Goal: Obtain resource: Obtain resource

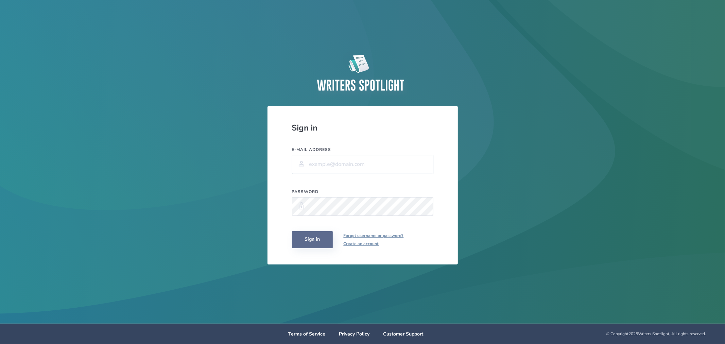
type input "mrstephens2004@gmail.com"
click at [311, 237] on button "Sign in" at bounding box center [312, 239] width 41 height 17
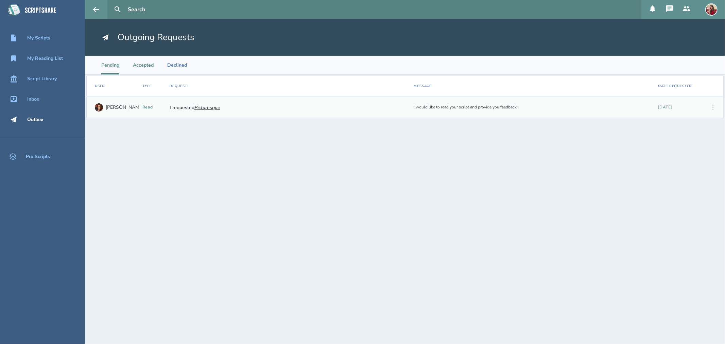
click at [141, 67] on li "Accepted" at bounding box center [143, 65] width 21 height 19
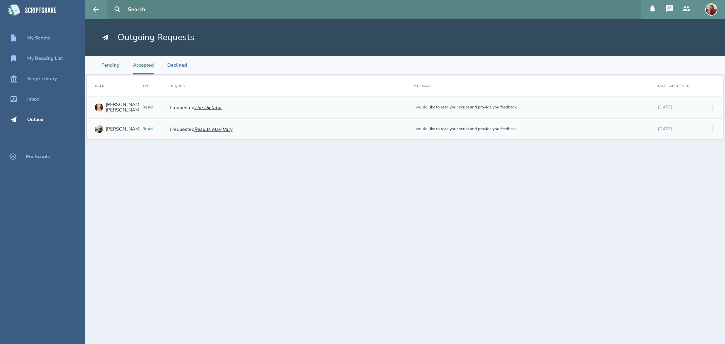
click at [108, 64] on li "Pending" at bounding box center [110, 65] width 18 height 19
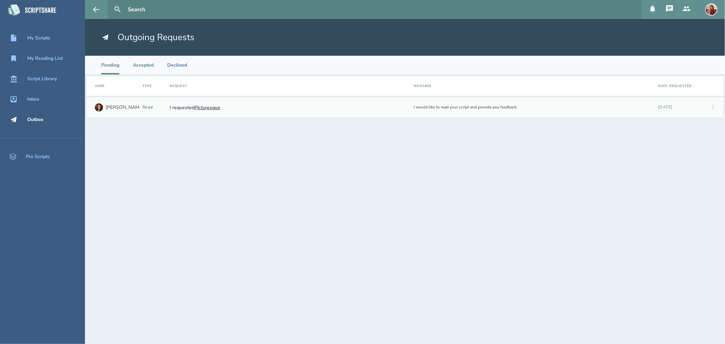
click at [136, 65] on li "Accepted" at bounding box center [143, 65] width 21 height 19
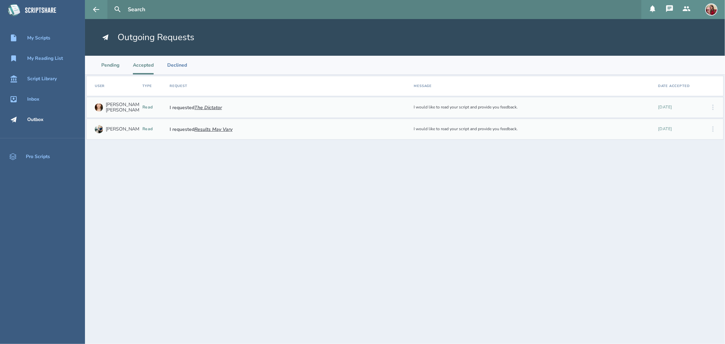
click at [109, 66] on li "Pending" at bounding box center [110, 65] width 18 height 19
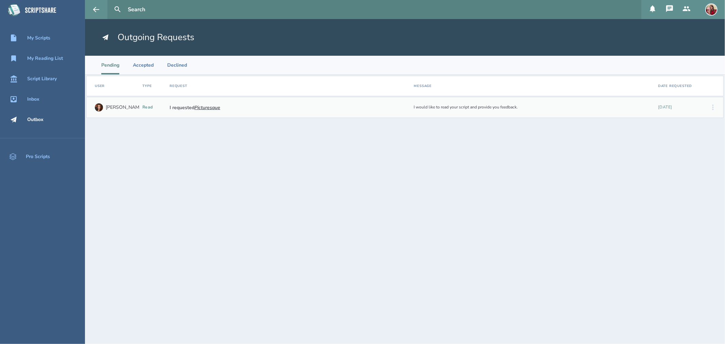
click at [131, 7] on input "text" at bounding box center [382, 9] width 514 height 19
type input "t"
click at [28, 79] on div "Script Library" at bounding box center [42, 78] width 30 height 5
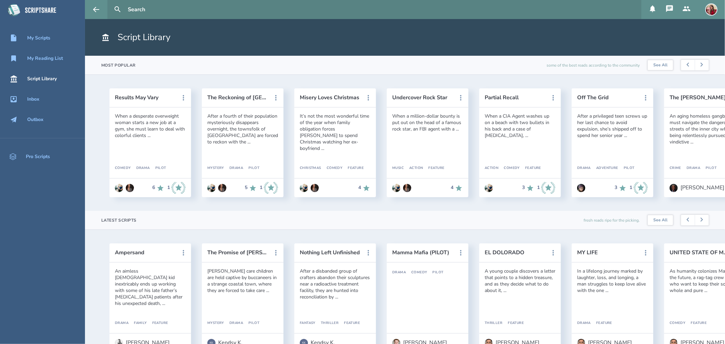
click at [149, 14] on input "text" at bounding box center [382, 9] width 514 height 19
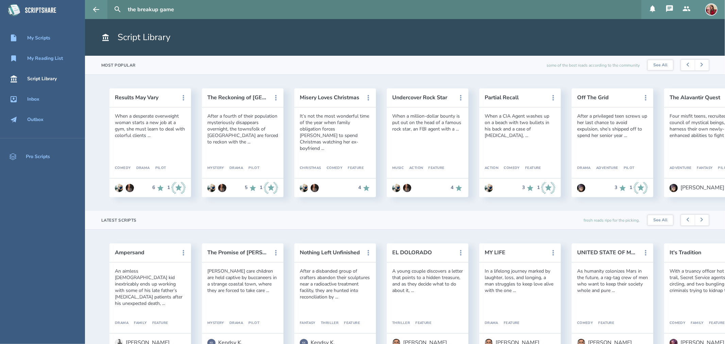
type input "the breakup game"
click at [110, 2] on button at bounding box center [117, 9] width 15 height 15
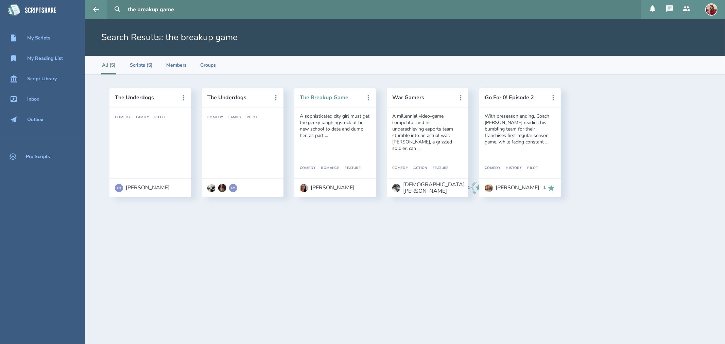
click at [323, 98] on button "The Breakup Game" at bounding box center [330, 98] width 61 height 6
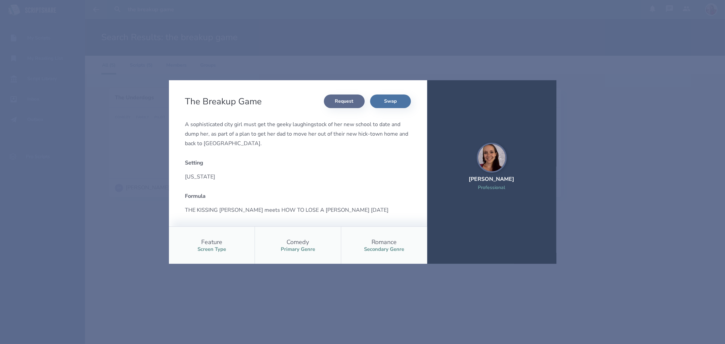
click at [329, 97] on button "Request" at bounding box center [344, 102] width 41 height 14
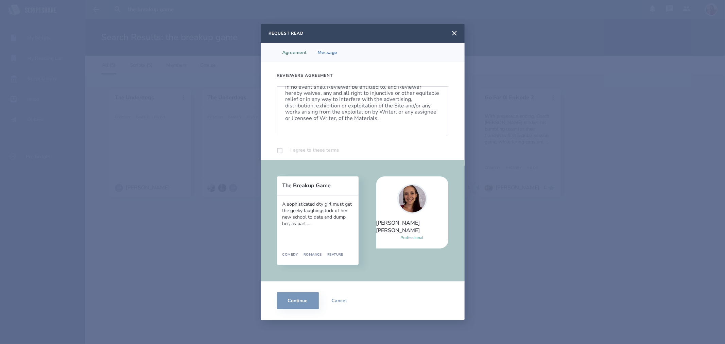
scroll to position [437, 0]
click at [277, 149] on label at bounding box center [279, 150] width 5 height 5
checkbox input "true"
click at [290, 301] on button "Continue" at bounding box center [298, 300] width 42 height 17
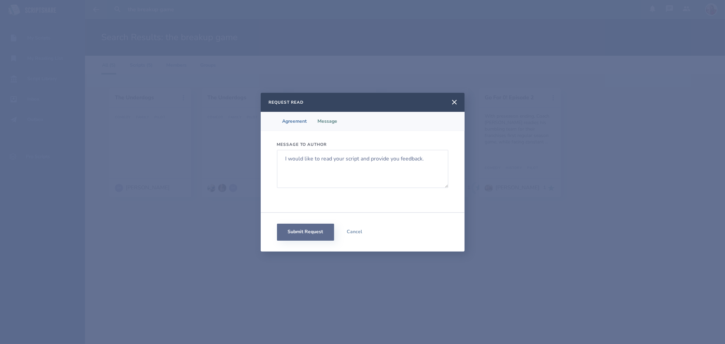
click at [299, 233] on button "Submit Request" at bounding box center [305, 232] width 57 height 17
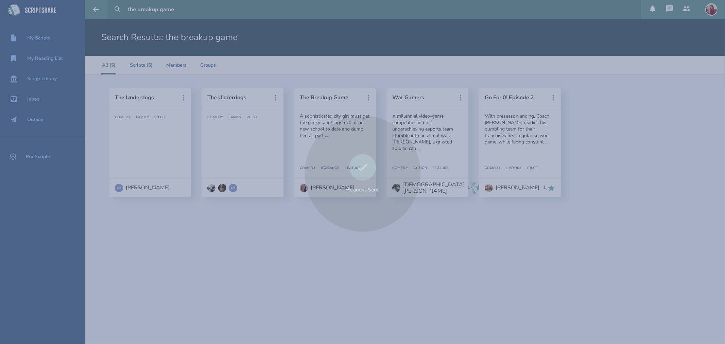
click at [324, 37] on div "Request Sent" at bounding box center [362, 172] width 725 height 344
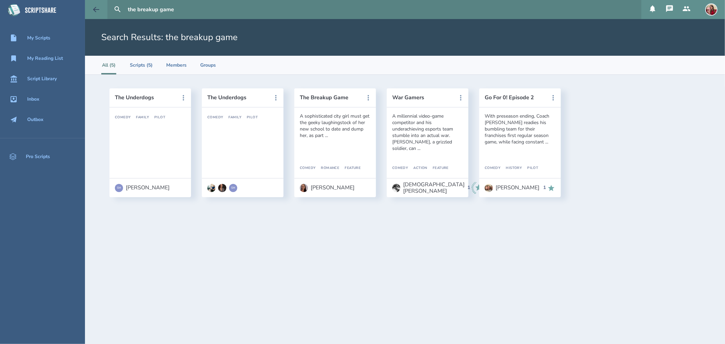
click at [94, 7] on icon at bounding box center [96, 9] width 8 height 8
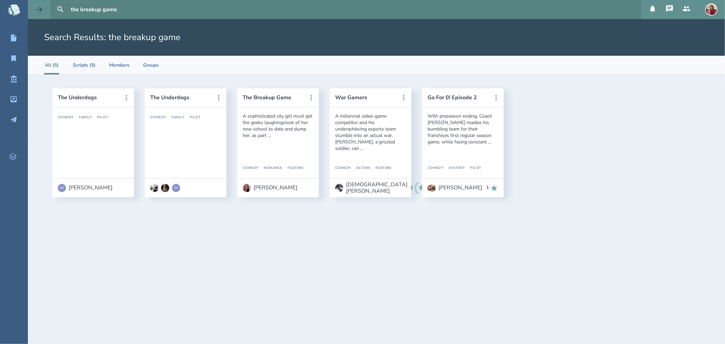
click at [47, 7] on button at bounding box center [39, 9] width 22 height 19
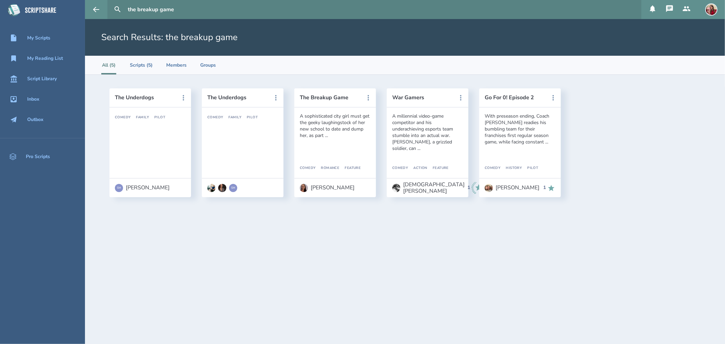
click at [15, 6] on icon at bounding box center [15, 9] width 14 height 15
click at [38, 57] on div "My Reading List" at bounding box center [45, 58] width 36 height 5
